Goal: Task Accomplishment & Management: Manage account settings

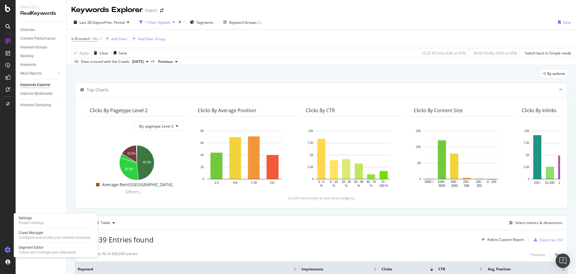
click at [4, 246] on div at bounding box center [8, 250] width 14 height 10
click at [37, 223] on div "Project settings" at bounding box center [31, 222] width 25 height 5
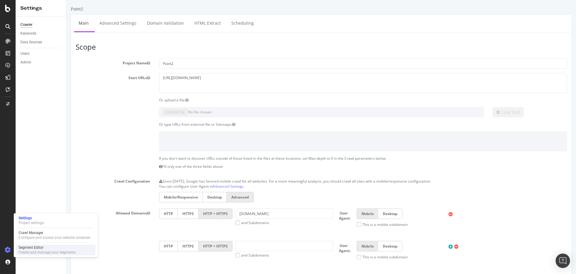
click at [28, 248] on div "Segment Editor" at bounding box center [47, 247] width 57 height 5
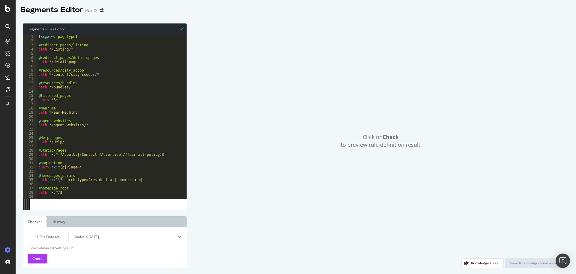
click at [86, 119] on div "[ segment : pagetype ] @ redirect_pages/listing path */Listing/* @ redirect_pag…" at bounding box center [125, 119] width 177 height 168
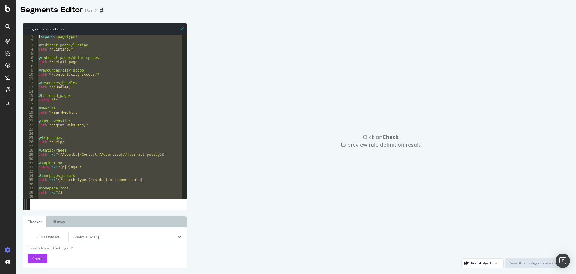
click at [113, 125] on div "[ segment : pagetype ] @ redirect_pages/listing path */Listing/* @ redirect_pag…" at bounding box center [109, 117] width 145 height 164
paste textarea "Cursor at row 1938"
type textarea "query not *&*"
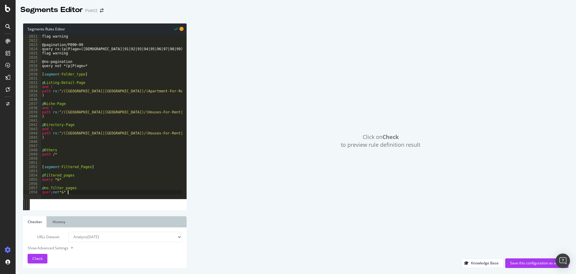
scroll to position [8491, 0]
click at [50, 247] on div "Show Advanced Settings" at bounding box center [100, 248] width 155 height 6
select select "5000"
select select "100"
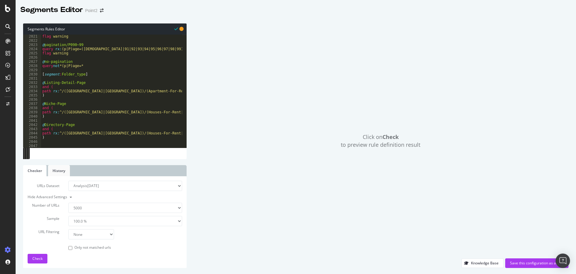
click at [57, 172] on link "History" at bounding box center [59, 170] width 22 height 11
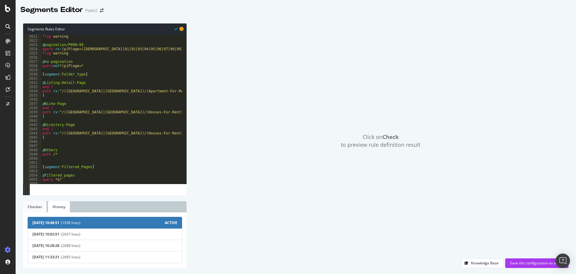
click at [38, 208] on link "Checker" at bounding box center [34, 206] width 23 height 11
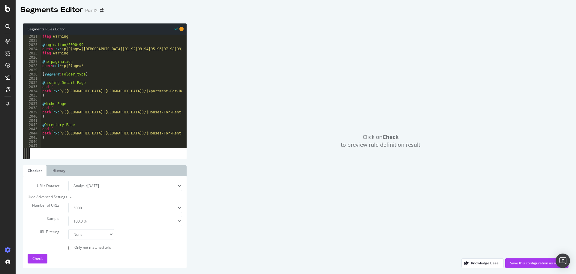
click at [62, 198] on div "Hide Advanced Settings" at bounding box center [100, 197] width 155 height 6
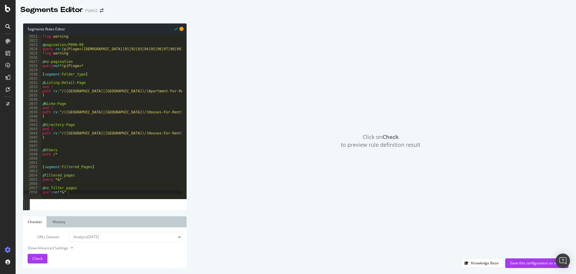
click at [56, 250] on div "Show Advanced Settings" at bounding box center [100, 248] width 155 height 6
select select "5000"
select select "100"
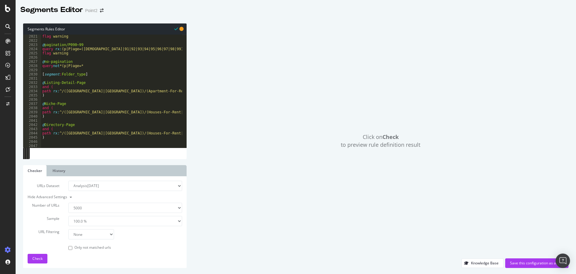
click at [111, 207] on select "100 500 1000 5000" at bounding box center [125, 207] width 114 height 10
select select "100"
click at [68, 202] on select "100 500 1000 5000" at bounding box center [125, 207] width 114 height 10
click at [83, 235] on select "None Equal to Not equal to Starts with Doesn't start with Ends with Doesn't end…" at bounding box center [91, 234] width 46 height 10
click at [83, 234] on select "None Equal to Not equal to Starts with Doesn't start with Ends with Doesn't end…" at bounding box center [91, 234] width 46 height 10
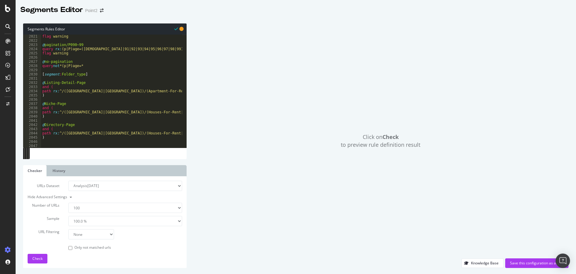
click at [81, 248] on label "Only not matched urls" at bounding box center [89, 247] width 43 height 6
click at [72, 248] on input "Only not matched urls" at bounding box center [70, 248] width 4 height 4
click at [81, 246] on label "Only not matched urls" at bounding box center [89, 247] width 43 height 6
click at [72, 246] on input "Only not matched urls" at bounding box center [70, 248] width 4 height 4
checkbox input "false"
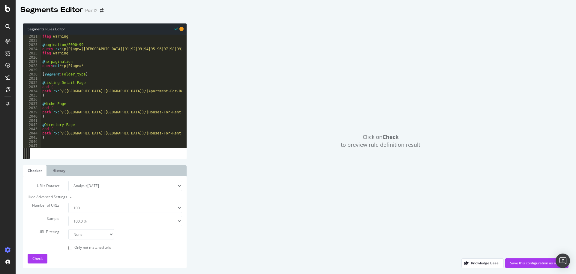
click at [85, 232] on select "None Equal to Not equal to Starts with Doesn't start with Ends with Doesn't end…" at bounding box center [91, 234] width 46 height 10
select select "contains"
click at [68, 229] on select "None Equal to Not equal to Starts with Doesn't start with Ends with Doesn't end…" at bounding box center [91, 234] width 46 height 10
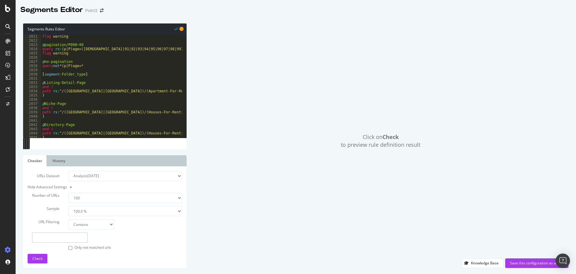
click at [63, 239] on input "text" at bounding box center [60, 237] width 56 height 10
click at [40, 258] on span "Check" at bounding box center [37, 257] width 10 height 5
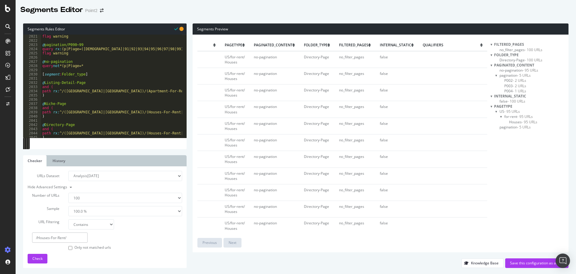
scroll to position [0, 0]
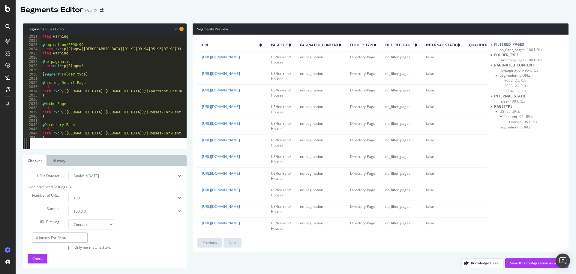
click at [80, 234] on input "/Houses-For-Rent/" at bounding box center [60, 237] width 56 height 10
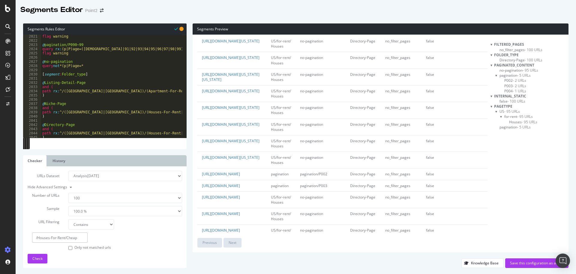
scroll to position [1521, 0]
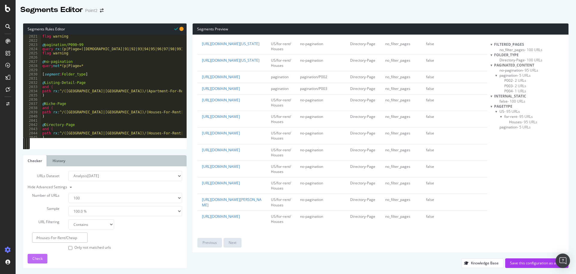
click at [38, 259] on span "Check" at bounding box center [37, 257] width 10 height 5
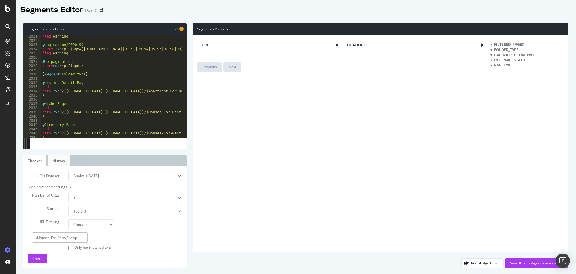
click at [62, 158] on link "History" at bounding box center [59, 160] width 22 height 11
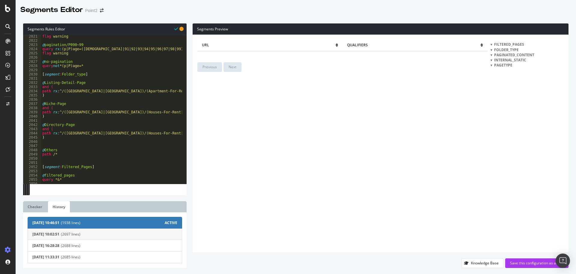
click at [129, 229] on button "[DATE] 10:02:51 (2697 lines)" at bounding box center [105, 234] width 155 height 12
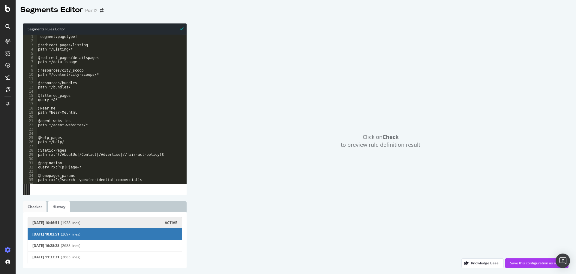
click at [36, 203] on link "Checker" at bounding box center [34, 206] width 23 height 11
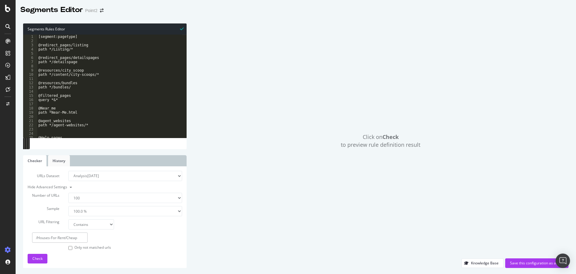
click at [66, 159] on link "History" at bounding box center [59, 160] width 22 height 11
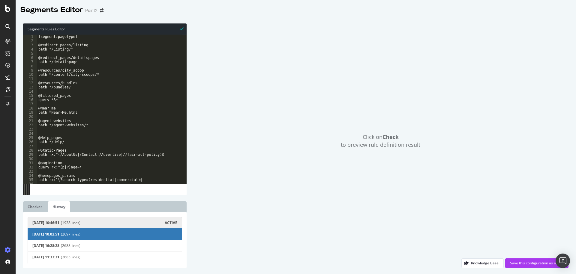
click at [83, 222] on span "(1938 lines)" at bounding box center [113, 222] width 104 height 5
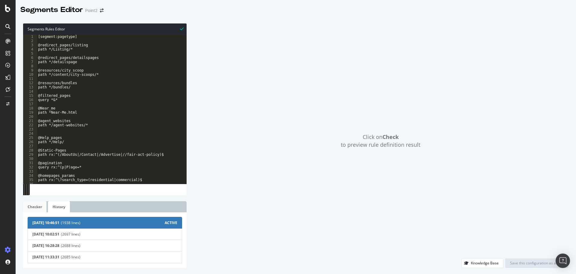
click at [29, 206] on link "Checker" at bounding box center [34, 206] width 23 height 11
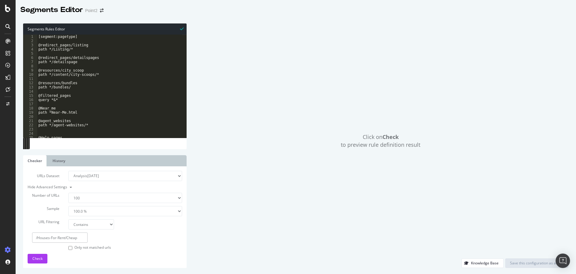
click at [80, 235] on input "/Houses-For-Rent/Cheap" at bounding box center [60, 237] width 56 height 10
drag, startPoint x: 80, startPoint y: 236, endPoint x: 36, endPoint y: 238, distance: 43.9
click at [36, 238] on input "/Houses-For-Rent/Cheap" at bounding box center [60, 237] width 56 height 10
click at [35, 259] on span "Check" at bounding box center [37, 257] width 10 height 5
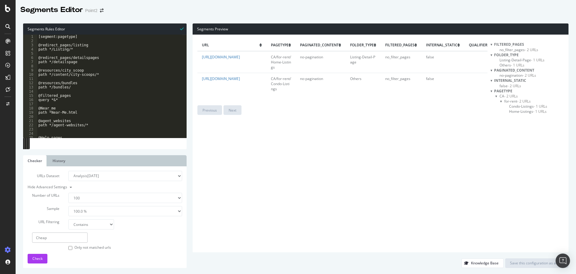
click at [58, 237] on input "Cheap" at bounding box center [60, 237] width 56 height 10
click at [35, 257] on span "Check" at bounding box center [37, 257] width 10 height 5
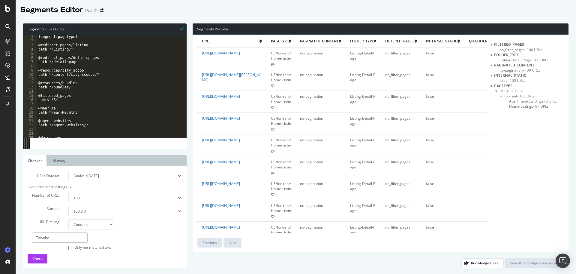
scroll to position [0, 0]
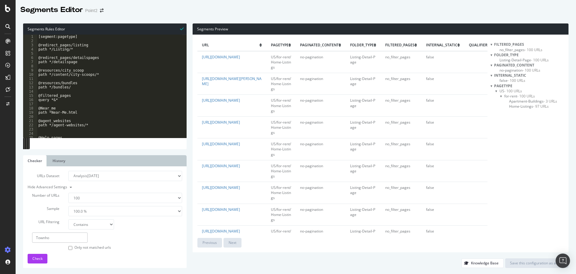
click at [70, 239] on input "Townho" at bounding box center [60, 237] width 56 height 10
click at [70, 238] on input "Townho" at bounding box center [60, 237] width 56 height 10
click at [70, 237] on input "Townho" at bounding box center [60, 237] width 56 height 10
type input "Studio"
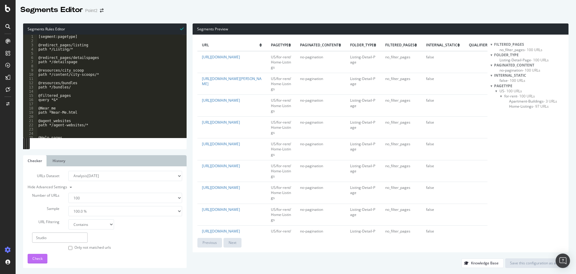
click at [41, 259] on span "Check" at bounding box center [37, 257] width 10 height 5
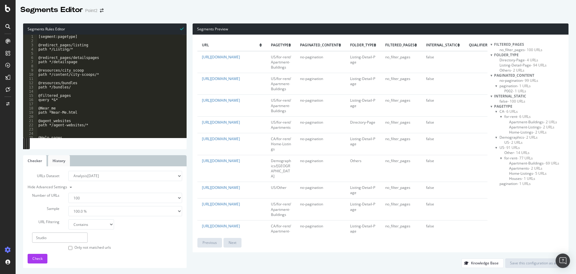
click at [57, 159] on link "History" at bounding box center [59, 160] width 22 height 11
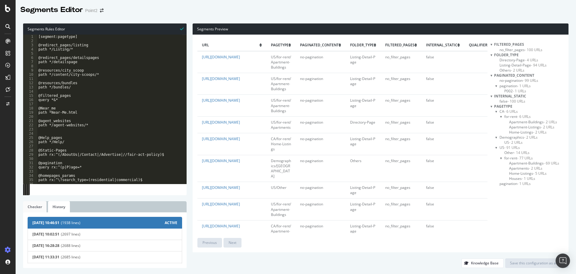
click at [38, 209] on link "Checker" at bounding box center [34, 206] width 23 height 11
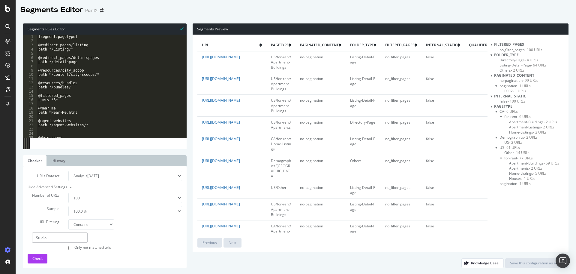
click at [50, 239] on input "Studio" at bounding box center [60, 237] width 56 height 10
click at [103, 85] on div "[segment:pagetype] @redirect_pages/listing path */Listing/* @redirect_pages/det…" at bounding box center [125, 88] width 177 height 107
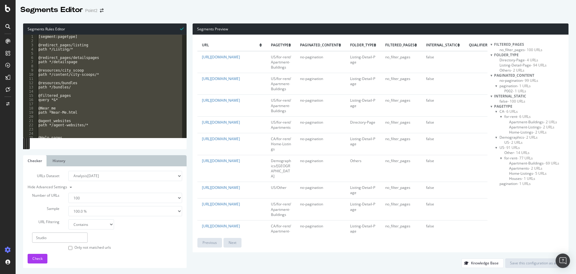
paste textarea "Cursor at row 2058"
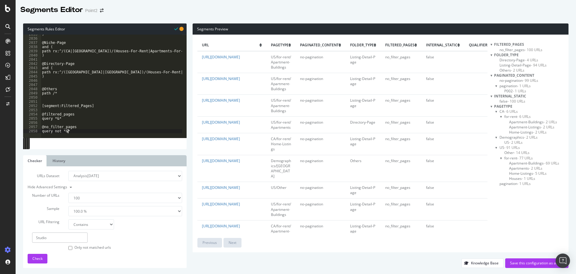
type textarea "query not *&*"
click at [65, 239] on input "Studio" at bounding box center [60, 237] width 56 height 10
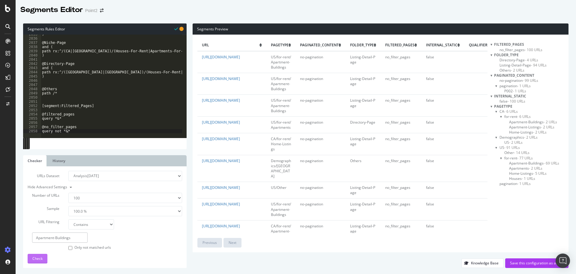
type input "Apartment-Buildings"
click at [38, 261] on div "Check" at bounding box center [37, 258] width 10 height 9
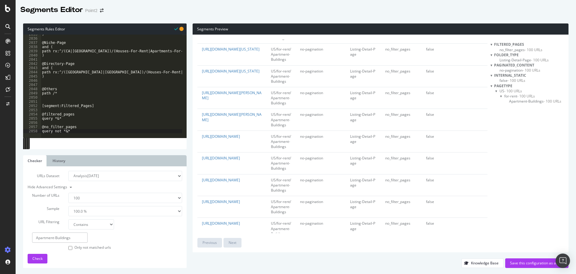
scroll to position [0, 0]
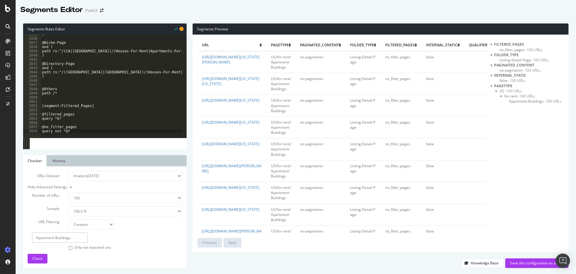
click at [104, 83] on div ") @Niche-Page and ( path rx:^/([GEOGRAPHIC_DATA]|[GEOGRAPHIC_DATA])/(Houses-For…" at bounding box center [238, 85] width 395 height 107
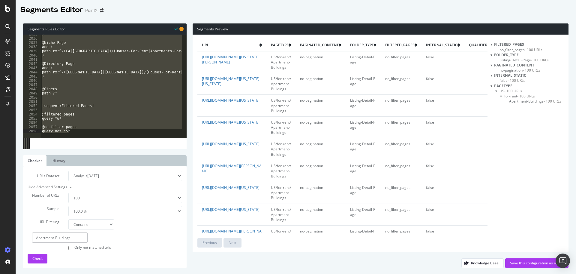
paste textarea "Cursor at row 2058"
type textarea "query not *&*"
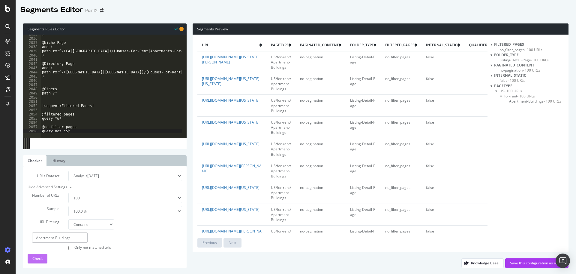
click at [43, 256] on button "Check" at bounding box center [38, 258] width 20 height 10
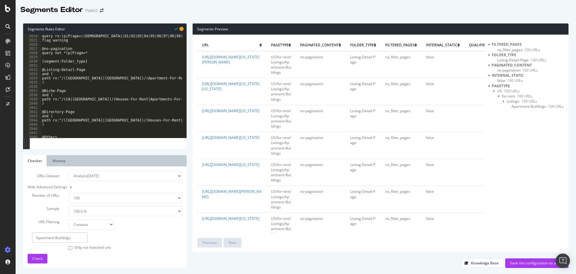
click at [71, 235] on input "Apartment-Buildings" at bounding box center [60, 237] width 56 height 10
click at [72, 233] on input "Apartment-Buildings" at bounding box center [60, 237] width 56 height 10
type input "Single-Family"
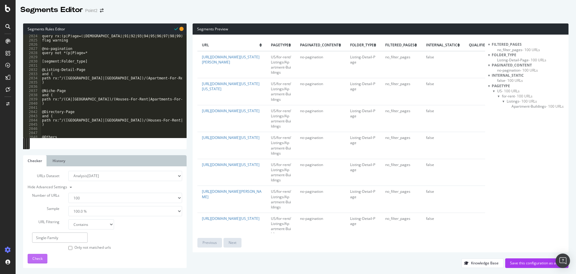
click at [37, 256] on span "Check" at bounding box center [37, 257] width 10 height 5
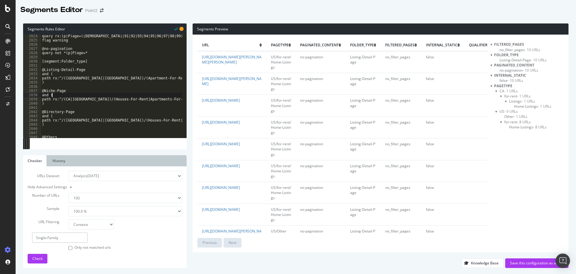
click at [111, 94] on div "query rx:(p|P)age=([DEMOGRAPHIC_DATA]|91|92|93|94|95|96|97|98|99) flag warning …" at bounding box center [238, 87] width 395 height 107
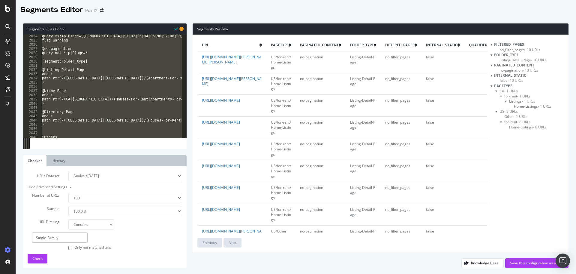
paste textarea "Cursor at row 2058"
type textarea "query not *&*"
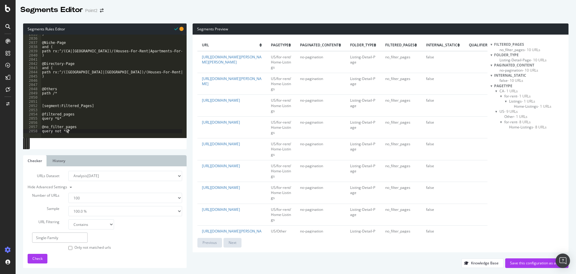
scroll to position [8552, 0]
click at [51, 238] on input "Single-Family" at bounding box center [60, 237] width 56 height 10
click at [30, 260] on button "Check" at bounding box center [38, 258] width 20 height 10
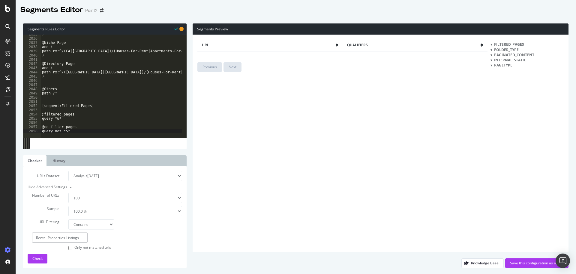
click at [49, 238] on input "Rental-Properties-Listings" at bounding box center [60, 237] width 56 height 10
click at [40, 256] on span "Check" at bounding box center [37, 257] width 10 height 5
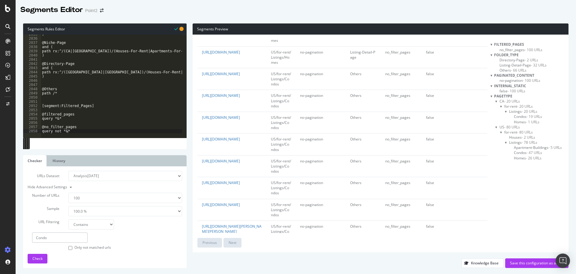
scroll to position [801, 0]
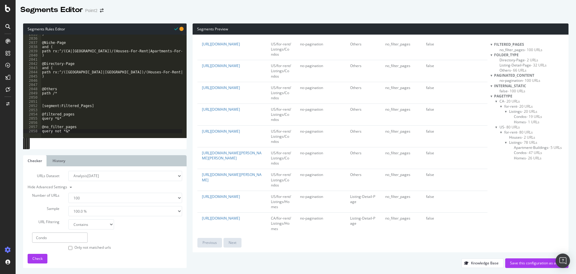
drag, startPoint x: 253, startPoint y: 147, endPoint x: 262, endPoint y: 143, distance: 9.6
click at [294, 82] on td "US/for-rent/Listings/Condos" at bounding box center [281, 71] width 29 height 22
click at [274, 82] on td "US/for-rent/Listings/Condos" at bounding box center [281, 71] width 29 height 22
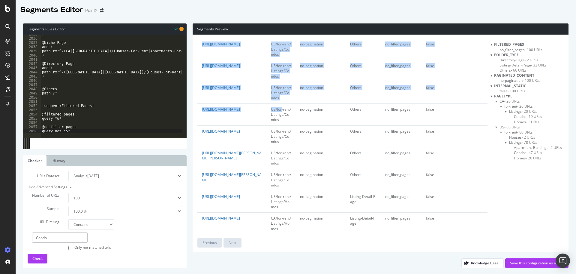
drag, startPoint x: 290, startPoint y: 135, endPoint x: 283, endPoint y: 202, distance: 66.8
click at [287, 100] on span "US/for-rent/Listings/Condos" at bounding box center [281, 92] width 20 height 15
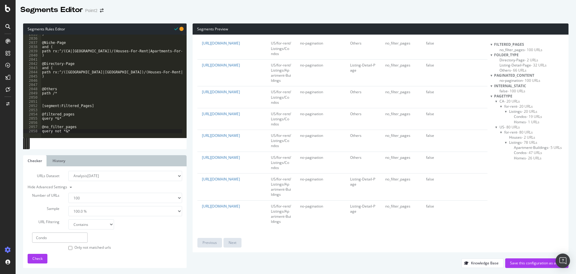
scroll to position [2260, 0]
click at [54, 237] on input "Condo" at bounding box center [60, 237] width 56 height 10
type input "Houses-For-Rent"
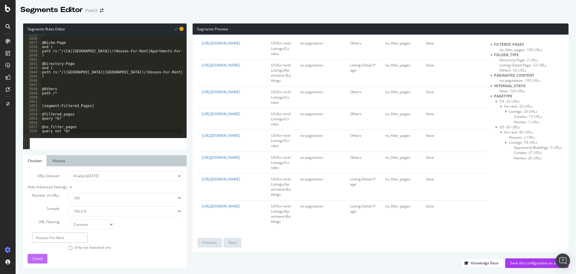
click at [46, 261] on button "Check" at bounding box center [38, 258] width 20 height 10
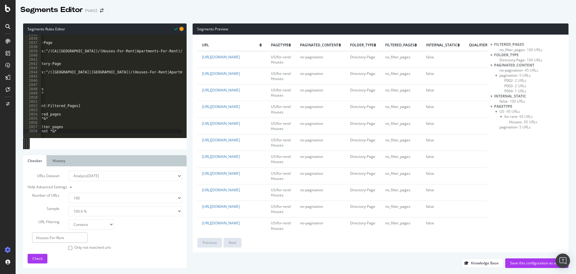
scroll to position [0, 0]
click at [43, 63] on div ") @Niche-Page and ( path rx:^/([GEOGRAPHIC_DATA]|[GEOGRAPHIC_DATA])/(Houses-For…" at bounding box center [238, 85] width 395 height 107
click at [44, 42] on div ") @Niche-Page and ( path rx:^/([GEOGRAPHIC_DATA]|[GEOGRAPHIC_DATA])/(Houses-For…" at bounding box center [238, 85] width 395 height 107
type textarea ")"
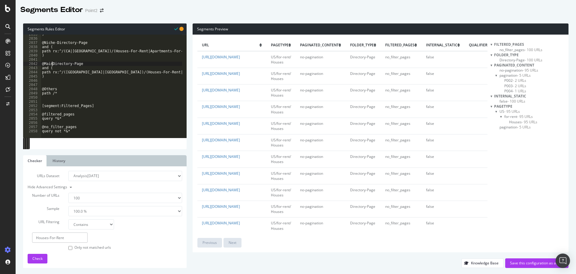
scroll to position [0, 1]
click at [134, 74] on div ") @Niche-Directory-Page and ( path rx:^/([GEOGRAPHIC_DATA]|[GEOGRAPHIC_DATA])/(…" at bounding box center [238, 85] width 395 height 107
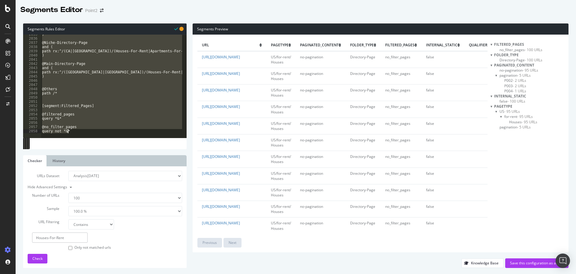
type textarea "@no_filter_pages query not *&*"
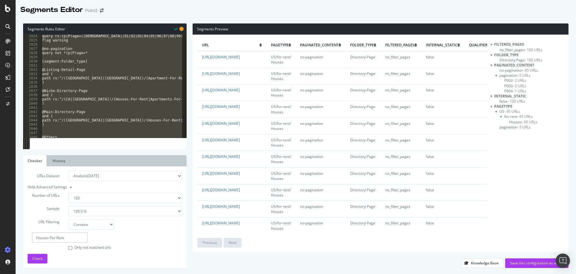
scroll to position [8504, 0]
drag, startPoint x: 41, startPoint y: 255, endPoint x: 80, endPoint y: 254, distance: 39.7
click at [41, 255] on span "Check" at bounding box center [37, 257] width 10 height 5
click at [540, 264] on div "Save this configuration as active" at bounding box center [537, 262] width 54 height 5
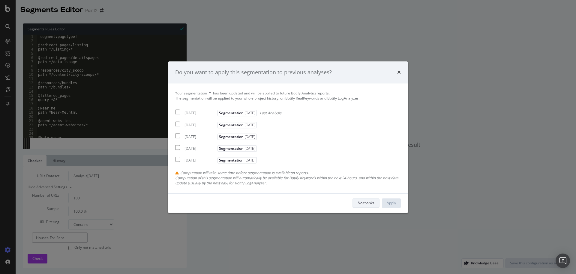
click at [357, 202] on button "No thanks" at bounding box center [366, 203] width 27 height 10
